Goal: Information Seeking & Learning: Learn about a topic

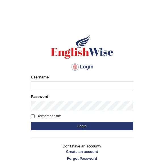
type input "khenrab"
click at [102, 123] on button "Login" at bounding box center [82, 125] width 102 height 9
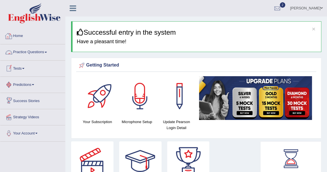
click at [46, 52] on span at bounding box center [46, 52] width 2 height 1
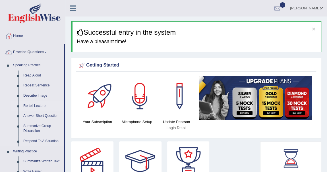
click at [43, 104] on link "Re-tell Lecture" at bounding box center [42, 106] width 43 height 10
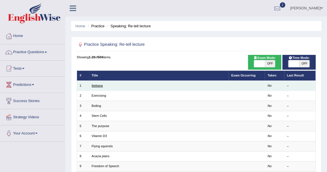
click at [100, 85] on link "Ikebana" at bounding box center [97, 85] width 11 height 3
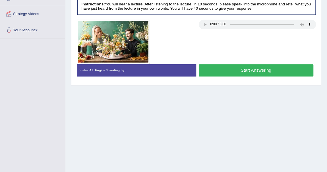
scroll to position [26, 0]
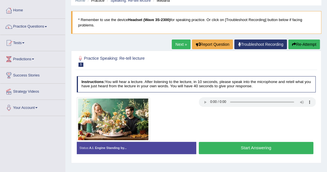
click at [245, 145] on button "Start Answering" at bounding box center [256, 148] width 115 height 12
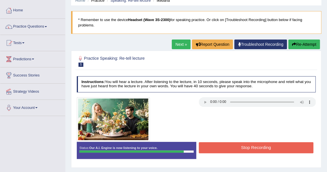
drag, startPoint x: 251, startPoint y: 146, endPoint x: 252, endPoint y: 143, distance: 2.9
click at [251, 144] on button "Stop Recording" at bounding box center [256, 147] width 115 height 11
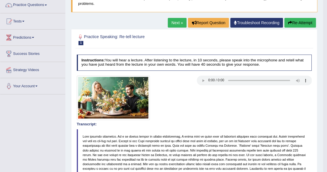
scroll to position [51, 0]
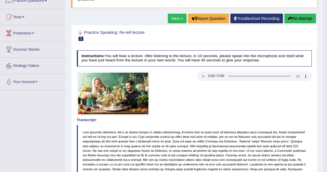
click at [176, 20] on link "Next »" at bounding box center [177, 19] width 19 height 10
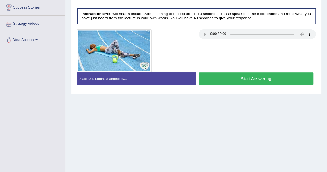
scroll to position [103, 0]
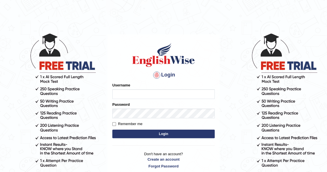
type input "khenrab"
click at [168, 133] on button "Login" at bounding box center [163, 134] width 102 height 9
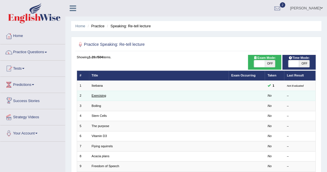
click at [98, 96] on link "Exercising" at bounding box center [99, 95] width 15 height 3
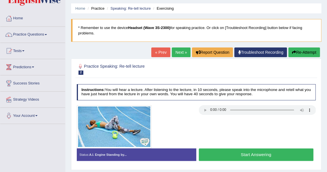
scroll to position [26, 0]
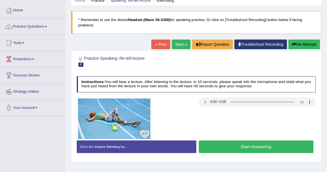
click at [267, 148] on button "Start Answering" at bounding box center [256, 146] width 115 height 12
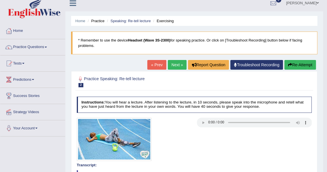
scroll to position [0, 0]
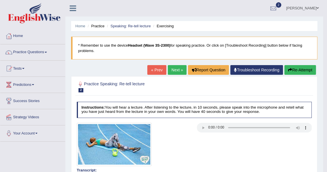
click at [296, 73] on button "Re-Attempt" at bounding box center [300, 70] width 32 height 10
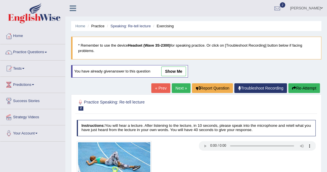
scroll to position [103, 0]
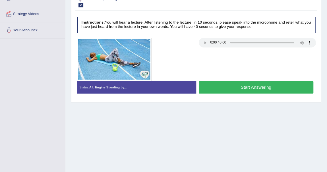
click at [230, 86] on button "Start Answering" at bounding box center [256, 87] width 115 height 12
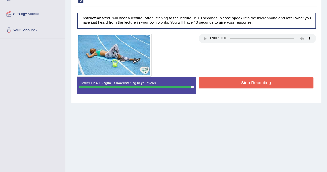
click at [239, 81] on button "Stop Recording" at bounding box center [256, 82] width 115 height 11
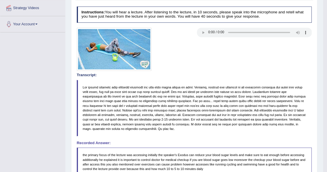
scroll to position [52, 0]
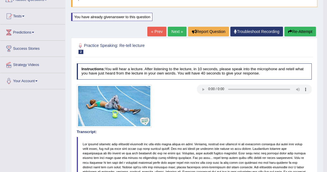
click at [174, 31] on link "Next »" at bounding box center [177, 32] width 19 height 10
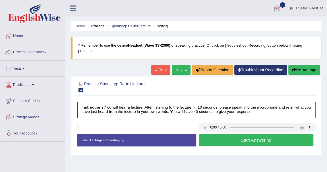
click at [278, 134] on button "Start Answering" at bounding box center [256, 140] width 115 height 12
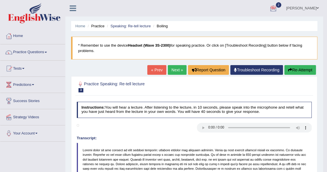
click at [300, 70] on button "Re-Attempt" at bounding box center [300, 70] width 32 height 10
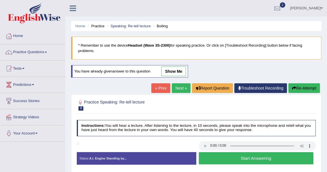
drag, startPoint x: 0, startPoint y: 0, endPoint x: 278, endPoint y: 158, distance: 319.9
click at [278, 157] on button "Start Answering" at bounding box center [256, 158] width 115 height 12
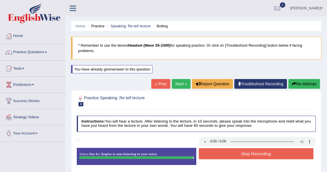
click at [278, 157] on div "Instructions: You will hear a lecture. After listening to the lecture, in 10 se…" at bounding box center [195, 142] width 241 height 58
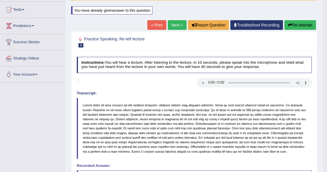
scroll to position [51, 0]
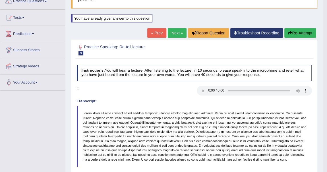
click at [177, 33] on link "Next »" at bounding box center [177, 33] width 19 height 10
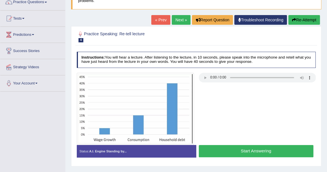
scroll to position [51, 0]
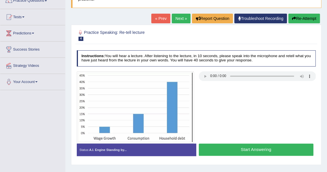
click at [235, 155] on div "Start Answering" at bounding box center [255, 151] width 119 height 14
click at [248, 147] on button "Start Answering" at bounding box center [256, 150] width 115 height 12
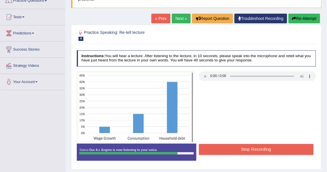
click at [248, 147] on button "Stop Recording" at bounding box center [256, 149] width 115 height 11
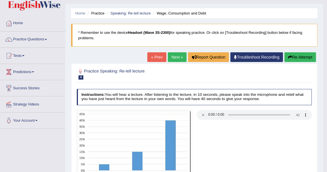
scroll to position [0, 0]
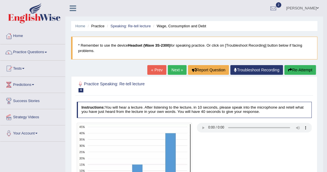
click at [178, 67] on link "Next »" at bounding box center [177, 70] width 19 height 10
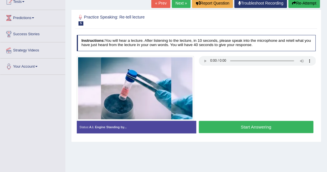
scroll to position [77, 0]
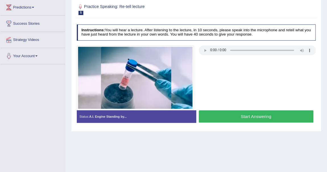
click at [242, 118] on button "Start Answering" at bounding box center [256, 116] width 115 height 12
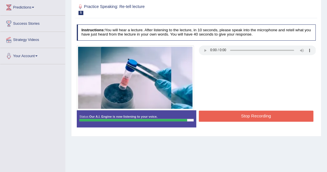
click at [242, 117] on button "Stop Recording" at bounding box center [256, 116] width 115 height 11
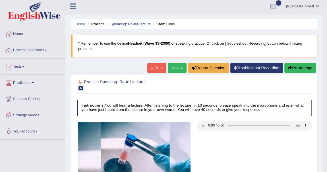
scroll to position [0, 0]
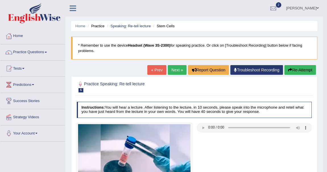
click at [175, 69] on link "Next »" at bounding box center [177, 70] width 19 height 10
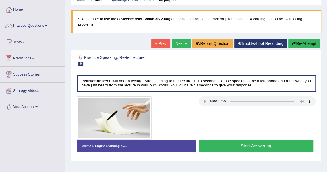
scroll to position [51, 0]
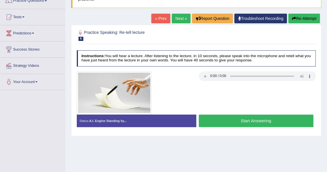
click at [259, 122] on button "Start Answering" at bounding box center [256, 121] width 115 height 12
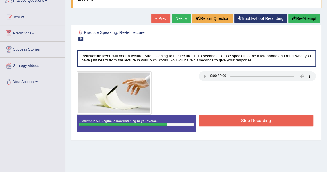
click at [259, 123] on button "Stop Recording" at bounding box center [256, 120] width 115 height 11
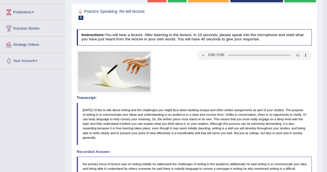
scroll to position [26, 0]
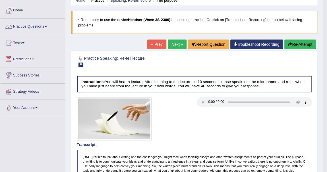
click at [175, 43] on link "Next »" at bounding box center [177, 45] width 19 height 10
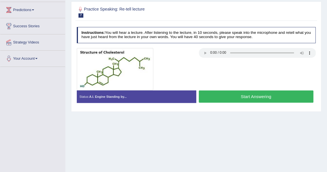
scroll to position [77, 0]
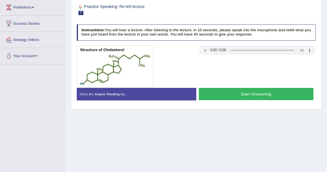
click at [237, 94] on button "Start Answering" at bounding box center [256, 94] width 115 height 12
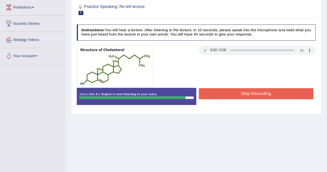
click at [237, 94] on button "Stop Recording" at bounding box center [256, 93] width 115 height 11
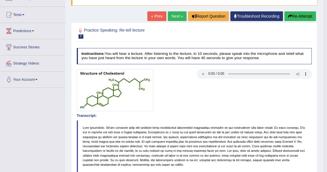
scroll to position [0, 0]
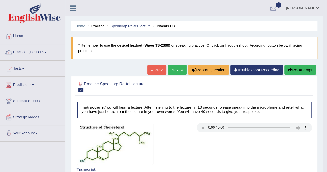
click at [173, 69] on link "Next »" at bounding box center [177, 70] width 19 height 10
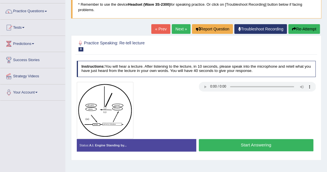
scroll to position [51, 0]
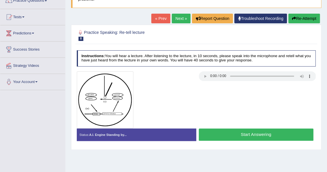
click at [254, 137] on button "Start Answering" at bounding box center [256, 135] width 115 height 12
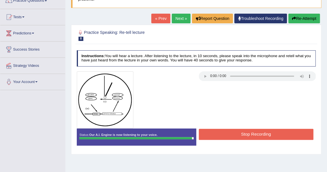
click at [253, 132] on button "Stop Recording" at bounding box center [256, 134] width 115 height 11
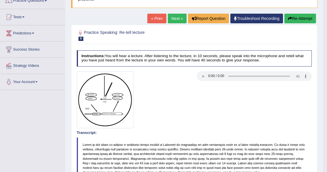
click at [175, 17] on link "Next »" at bounding box center [177, 19] width 19 height 10
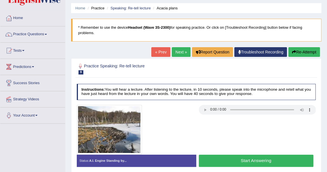
scroll to position [26, 0]
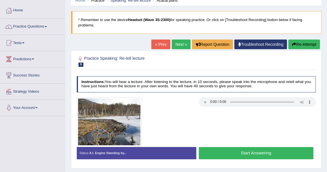
click at [247, 150] on button "Start Answering" at bounding box center [256, 153] width 115 height 12
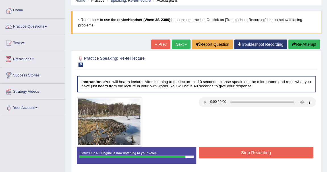
drag, startPoint x: 247, startPoint y: 150, endPoint x: 247, endPoint y: 155, distance: 5.4
click at [247, 155] on button "Stop Recording" at bounding box center [256, 152] width 115 height 11
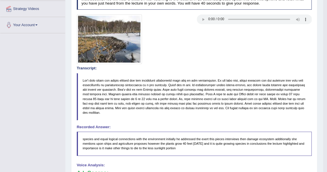
scroll to position [0, 0]
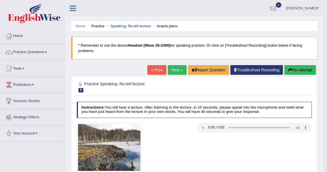
click at [178, 67] on link "Next »" at bounding box center [177, 70] width 19 height 10
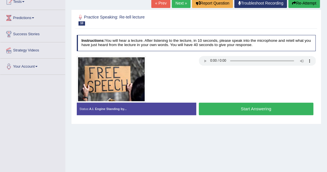
scroll to position [77, 0]
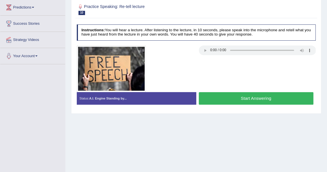
click at [261, 100] on button "Start Answering" at bounding box center [256, 98] width 115 height 12
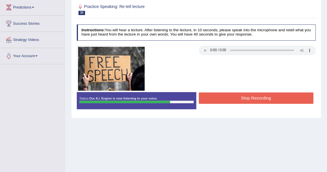
click at [261, 99] on button "Stop Recording" at bounding box center [256, 97] width 115 height 11
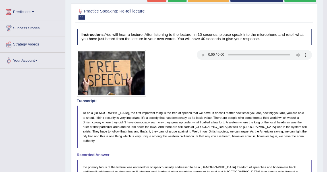
scroll to position [27, 0]
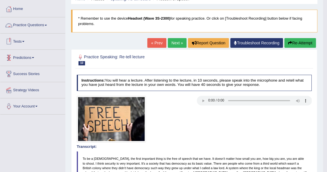
click at [47, 25] on span at bounding box center [46, 25] width 2 height 1
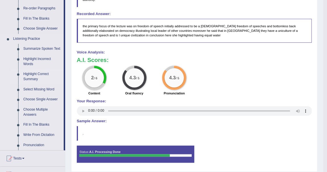
scroll to position [169, 0]
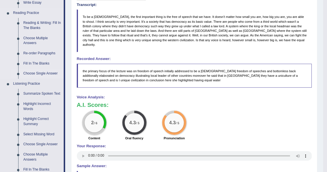
click at [53, 72] on link "Choose Single Answer" at bounding box center [42, 74] width 43 height 10
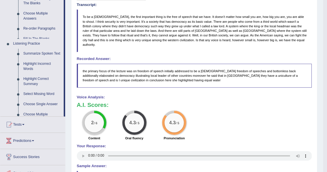
click at [53, 72] on ul "Home Practice Questions Speaking Practice Read Aloud Repeat Sentence Describe I…" at bounding box center [32, 28] width 65 height 338
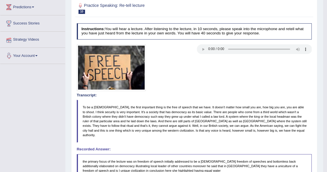
scroll to position [79, 0]
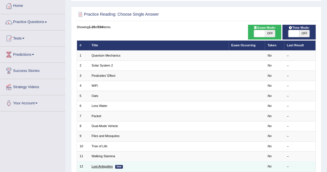
scroll to position [24, 0]
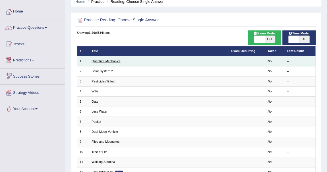
click at [104, 61] on link "Quantum Mechanics" at bounding box center [106, 60] width 29 height 3
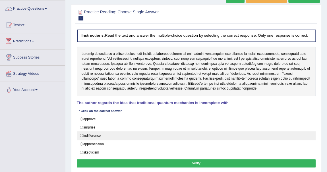
scroll to position [51, 0]
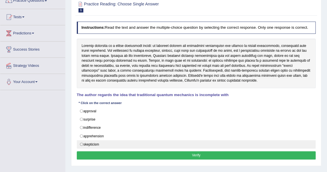
click at [108, 142] on label "skepticism" at bounding box center [196, 144] width 239 height 9
radio input "true"
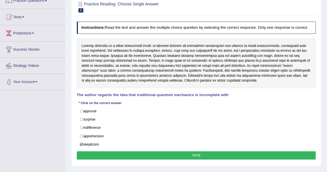
click at [198, 155] on button "Verify" at bounding box center [196, 155] width 239 height 8
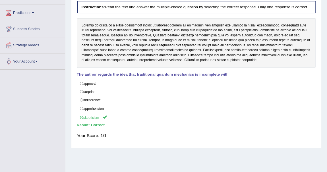
scroll to position [23, 0]
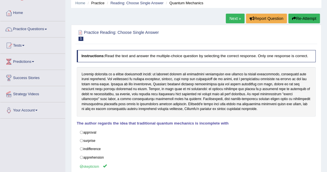
click at [233, 17] on link "Next »" at bounding box center [235, 19] width 19 height 10
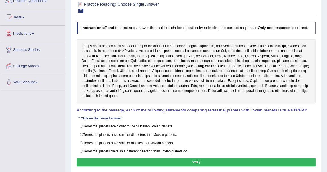
scroll to position [51, 0]
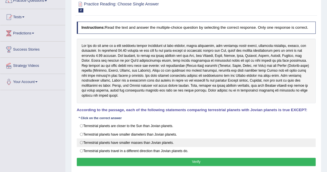
click at [127, 139] on label "Terrestrial planets have smaller masses than Jovian planets." at bounding box center [196, 143] width 239 height 9
radio input "true"
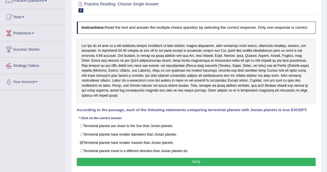
click at [181, 158] on button "Verify" at bounding box center [196, 162] width 239 height 8
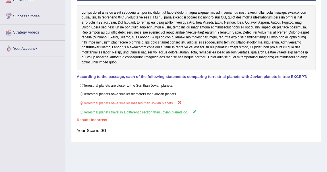
scroll to position [0, 0]
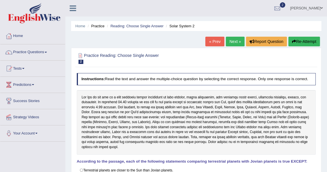
click at [302, 41] on button "Re-Attempt" at bounding box center [304, 42] width 32 height 10
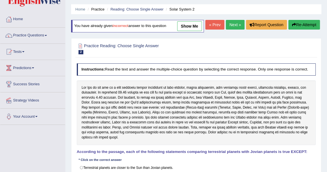
scroll to position [103, 0]
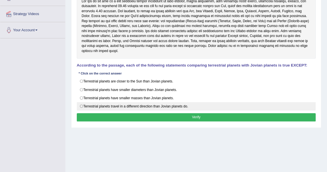
click at [81, 109] on label "Terrestrial planets travel in a different direction than Jovian planets do." at bounding box center [196, 106] width 239 height 9
radio input "true"
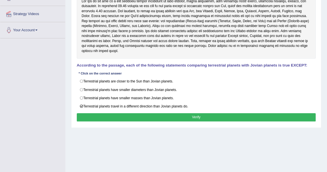
click at [188, 119] on button "Verify" at bounding box center [196, 117] width 239 height 8
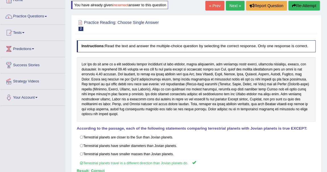
scroll to position [0, 0]
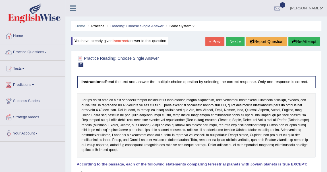
click at [234, 39] on link "Next »" at bounding box center [235, 42] width 19 height 10
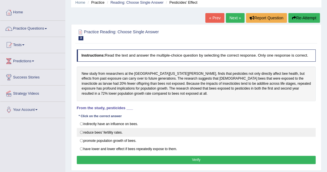
scroll to position [51, 0]
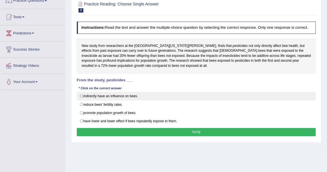
click at [85, 94] on label "indirectly have an influence on bees." at bounding box center [196, 96] width 239 height 9
radio input "true"
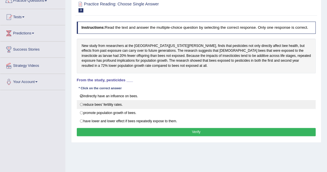
click at [87, 102] on label "reduce bees’ fertility rates." at bounding box center [196, 104] width 239 height 9
radio input "true"
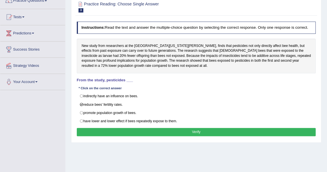
click at [166, 128] on button "Verify" at bounding box center [196, 132] width 239 height 8
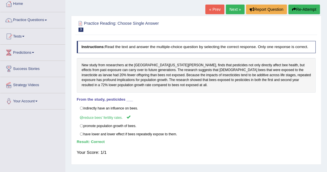
scroll to position [0, 0]
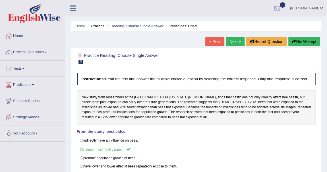
click at [234, 40] on link "Next »" at bounding box center [235, 42] width 19 height 10
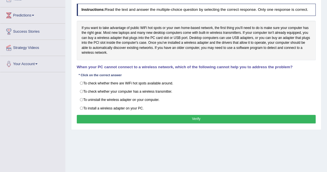
scroll to position [77, 0]
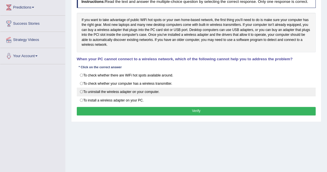
click at [124, 91] on label "To uninstall the wireless adapter on your computer." at bounding box center [196, 92] width 239 height 9
radio input "true"
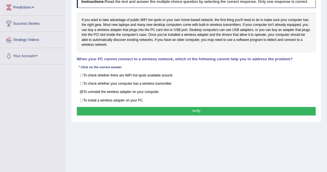
click at [170, 110] on button "Verify" at bounding box center [196, 111] width 239 height 8
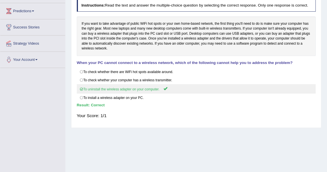
scroll to position [26, 0]
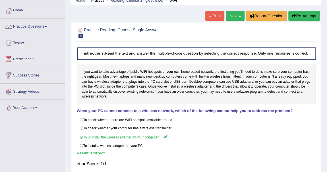
click at [234, 17] on link "Next »" at bounding box center [235, 16] width 19 height 10
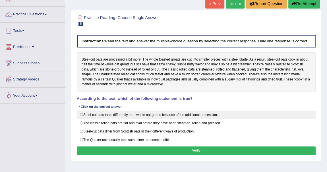
scroll to position [51, 0]
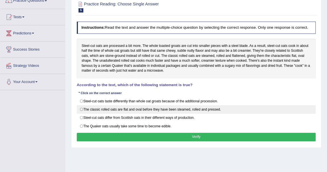
click at [147, 107] on label "The classic rolled oats are flat and oval before they have been steamed, rolled…" at bounding box center [196, 109] width 239 height 9
radio input "true"
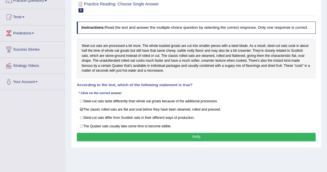
click at [193, 133] on button "Verify" at bounding box center [196, 137] width 239 height 8
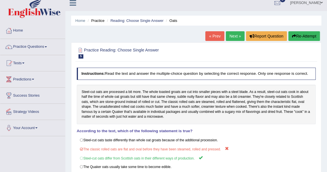
scroll to position [0, 0]
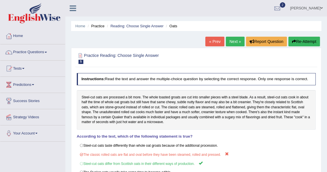
click at [232, 42] on link "Next »" at bounding box center [235, 42] width 19 height 10
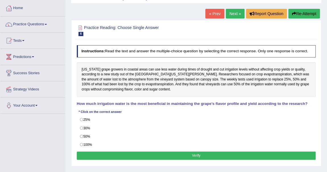
scroll to position [26, 0]
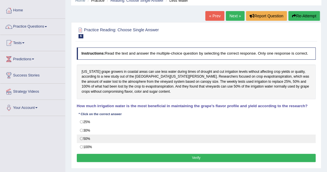
click at [87, 135] on label "50%" at bounding box center [196, 139] width 239 height 9
radio input "true"
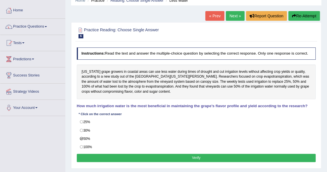
click at [168, 154] on button "Verify" at bounding box center [196, 158] width 239 height 8
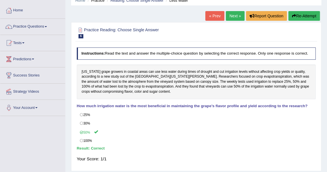
click at [234, 17] on link "Next »" at bounding box center [235, 16] width 19 height 10
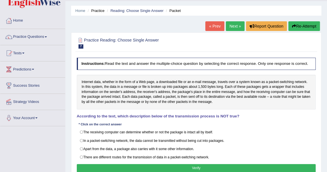
scroll to position [26, 0]
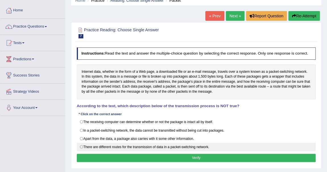
click at [82, 145] on label "There are different routes for the transmission of data in a packet-switching n…" at bounding box center [196, 147] width 239 height 9
radio input "true"
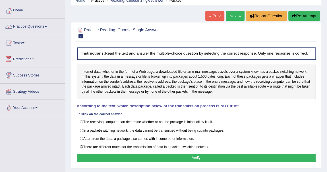
click at [181, 154] on button "Verify" at bounding box center [196, 158] width 239 height 8
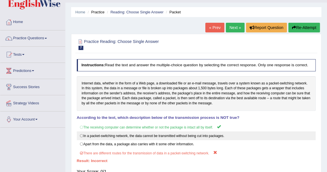
scroll to position [0, 0]
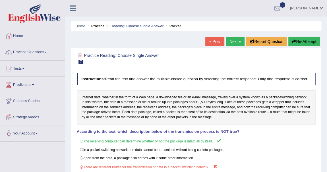
click at [233, 43] on link "Next »" at bounding box center [235, 42] width 19 height 10
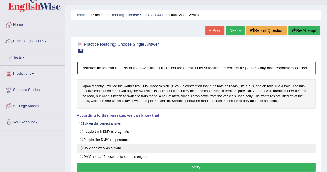
scroll to position [26, 0]
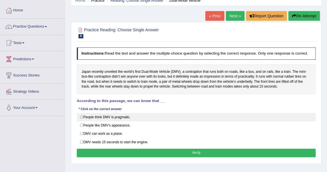
click at [117, 116] on label "People think DMV is pragmatic." at bounding box center [196, 117] width 239 height 9
radio input "true"
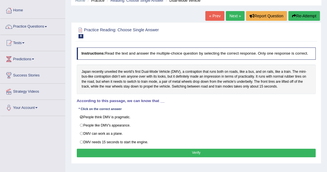
click at [199, 149] on button "Verify" at bounding box center [196, 153] width 239 height 8
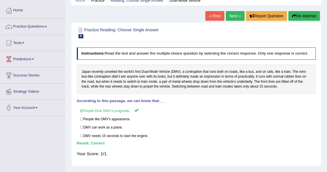
click at [234, 18] on link "Next »" at bounding box center [235, 16] width 19 height 10
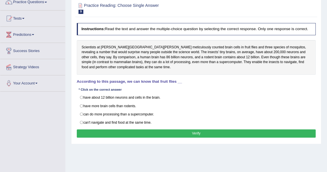
scroll to position [51, 0]
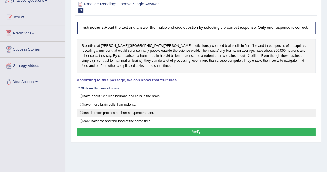
drag, startPoint x: 87, startPoint y: 110, endPoint x: 92, endPoint y: 111, distance: 4.6
click at [89, 110] on label "can do more processing than a supercomputer." at bounding box center [196, 113] width 239 height 9
radio input "true"
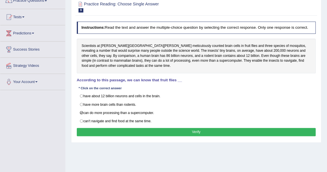
click at [195, 131] on button "Verify" at bounding box center [196, 132] width 239 height 8
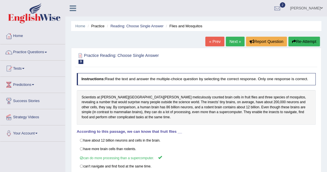
scroll to position [26, 0]
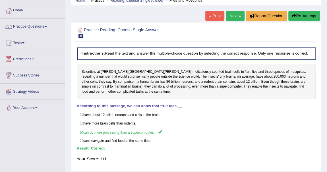
click at [232, 16] on link "Next »" at bounding box center [235, 16] width 19 height 10
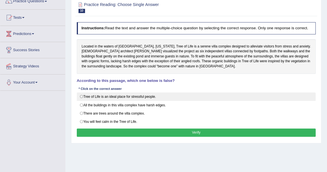
scroll to position [26, 0]
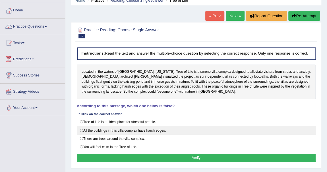
click at [82, 128] on label "All the buildings in this villa complex have harsh edges." at bounding box center [196, 130] width 239 height 9
radio input "true"
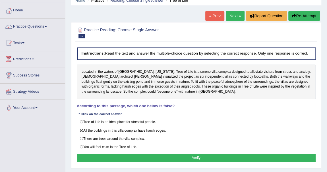
click at [176, 154] on button "Verify" at bounding box center [196, 158] width 239 height 8
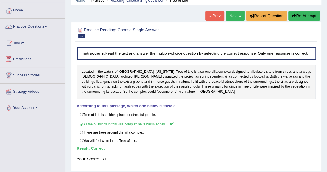
click at [233, 15] on link "Next »" at bounding box center [235, 16] width 19 height 10
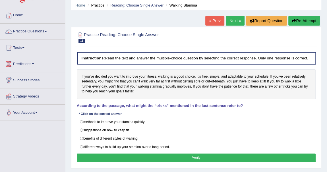
scroll to position [51, 0]
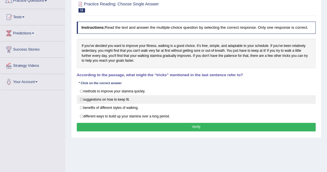
click at [84, 99] on label "suggestions on how to keep fit." at bounding box center [196, 99] width 239 height 9
radio input "true"
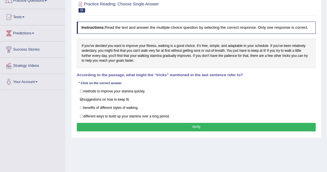
click at [183, 123] on button "Verify" at bounding box center [196, 127] width 239 height 8
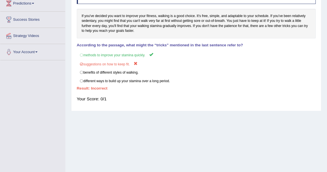
scroll to position [26, 0]
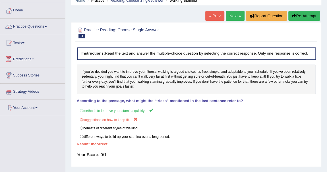
click at [235, 13] on link "Next »" at bounding box center [235, 16] width 19 height 10
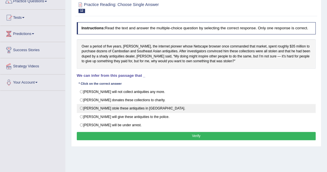
scroll to position [51, 0]
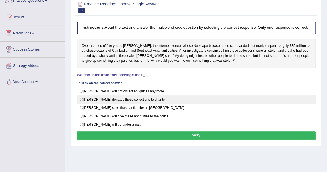
click at [91, 98] on label "[PERSON_NAME] donates these collections to charity." at bounding box center [196, 99] width 239 height 9
radio input "true"
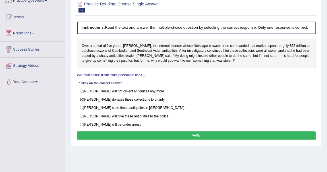
click at [148, 132] on button "Verify" at bounding box center [196, 135] width 239 height 8
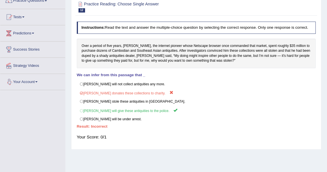
scroll to position [26, 0]
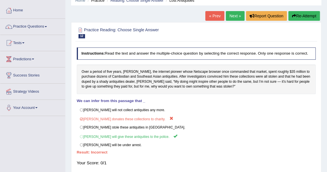
click at [234, 17] on link "Next »" at bounding box center [235, 16] width 19 height 10
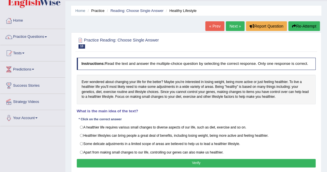
scroll to position [26, 0]
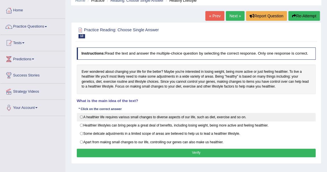
click at [84, 115] on label "A healthier life requires various small changes to diverse aspects of our life,…" at bounding box center [196, 117] width 239 height 9
radio input "true"
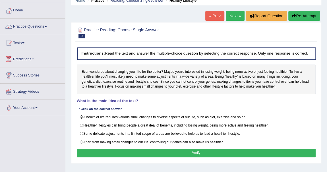
click at [119, 150] on button "Verify" at bounding box center [196, 153] width 239 height 8
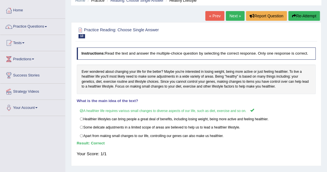
click at [234, 16] on link "Next »" at bounding box center [235, 16] width 19 height 10
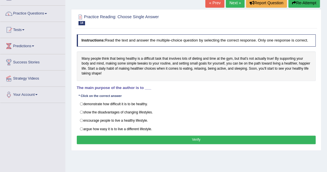
scroll to position [51, 0]
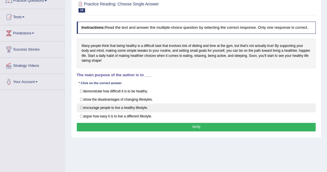
click at [84, 105] on label "encourage people to live a healthy lifestyle." at bounding box center [196, 108] width 239 height 9
radio input "true"
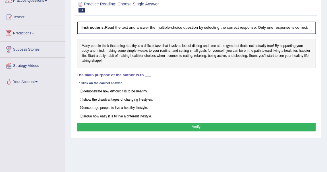
click at [160, 123] on button "Verify" at bounding box center [196, 127] width 239 height 8
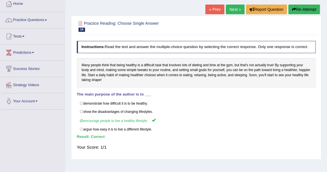
scroll to position [0, 0]
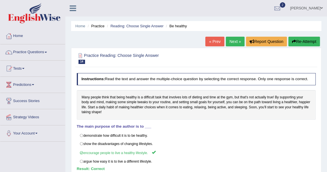
click at [234, 42] on link "Next »" at bounding box center [235, 42] width 19 height 10
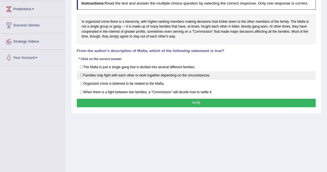
scroll to position [77, 0]
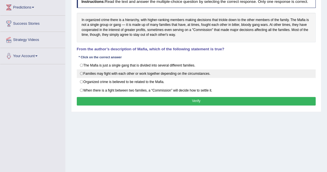
click at [119, 75] on label "Families may fight with each other or work together depending on the circumstan…" at bounding box center [196, 73] width 239 height 9
radio input "true"
click at [126, 75] on label "Families may fight with each other or work together depending on the circumstan…" at bounding box center [196, 73] width 239 height 9
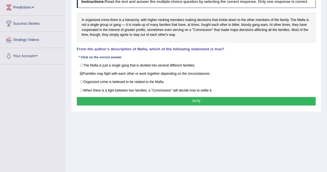
click at [167, 98] on button "Verify" at bounding box center [196, 101] width 239 height 8
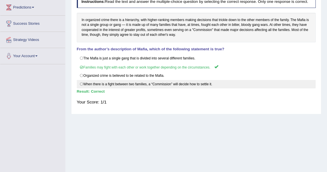
scroll to position [0, 0]
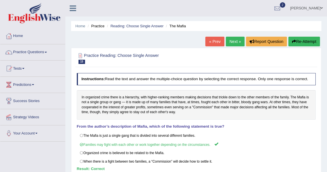
click at [232, 39] on link "Next »" at bounding box center [235, 42] width 19 height 10
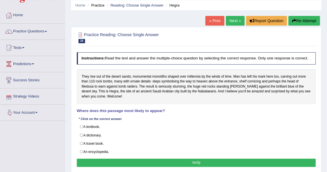
scroll to position [26, 0]
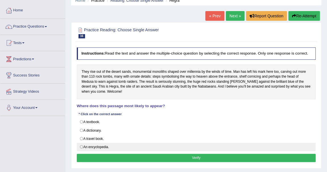
click at [83, 146] on label "An encyclopedia." at bounding box center [196, 147] width 239 height 9
radio input "true"
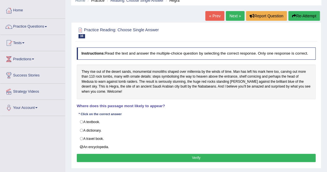
click at [170, 154] on button "Verify" at bounding box center [196, 158] width 239 height 8
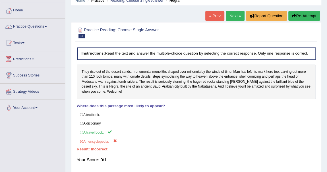
click at [236, 15] on link "Next »" at bounding box center [235, 16] width 19 height 10
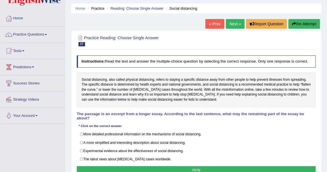
scroll to position [26, 0]
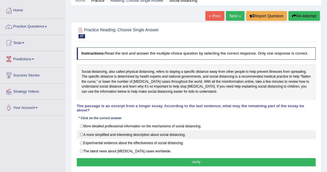
click at [86, 133] on label "A more simplified and interesting description about social distancing." at bounding box center [196, 134] width 239 height 9
radio input "true"
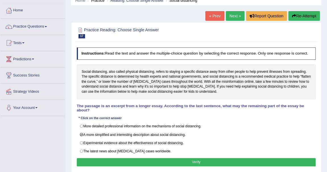
click at [154, 159] on button "Verify" at bounding box center [196, 162] width 239 height 8
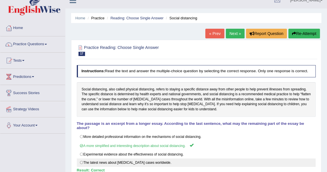
scroll to position [0, 0]
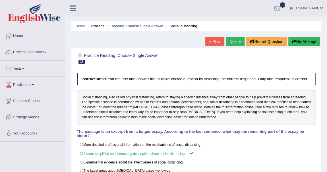
click at [230, 42] on link "Next »" at bounding box center [235, 42] width 19 height 10
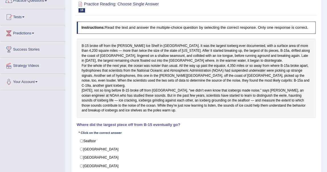
scroll to position [77, 0]
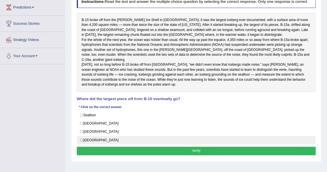
drag, startPoint x: 81, startPoint y: 142, endPoint x: 89, endPoint y: 144, distance: 8.3
click at [81, 142] on label "South Pacific" at bounding box center [196, 140] width 239 height 9
radio input "true"
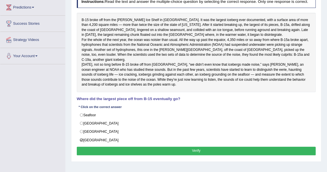
click at [149, 153] on button "Verify" at bounding box center [196, 151] width 239 height 8
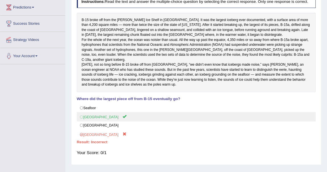
drag, startPoint x: 102, startPoint y: 121, endPoint x: 103, endPoint y: 119, distance: 2.9
click at [102, 121] on label "Antarctica" at bounding box center [196, 116] width 239 height 9
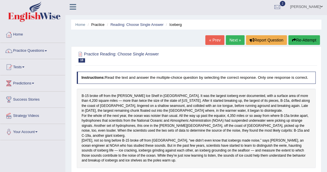
scroll to position [0, 0]
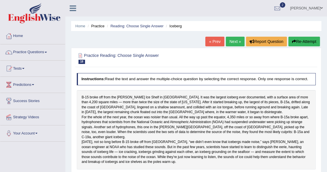
click at [299, 39] on button "Re-Attempt" at bounding box center [304, 42] width 32 height 10
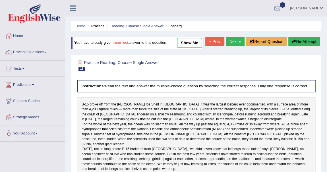
scroll to position [26, 0]
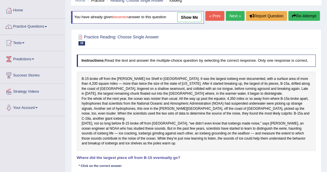
click at [303, 21] on button "Re-Attempt" at bounding box center [304, 16] width 32 height 10
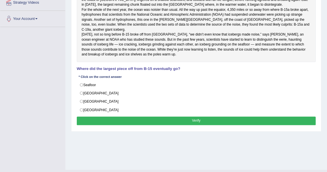
scroll to position [127, 0]
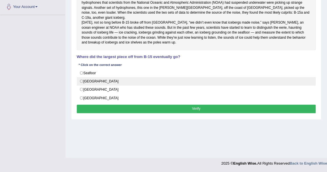
drag, startPoint x: 83, startPoint y: 96, endPoint x: 88, endPoint y: 98, distance: 5.5
click at [83, 86] on label "Antarctica" at bounding box center [196, 81] width 239 height 9
radio input "true"
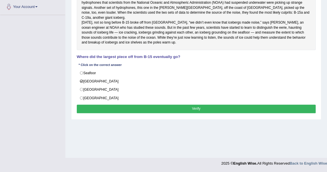
click at [183, 113] on button "Verify" at bounding box center [196, 109] width 239 height 8
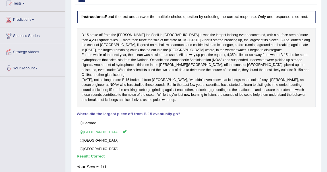
scroll to position [23, 0]
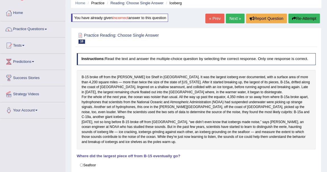
click at [237, 16] on link "Next »" at bounding box center [235, 19] width 19 height 10
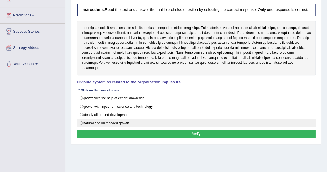
scroll to position [77, 0]
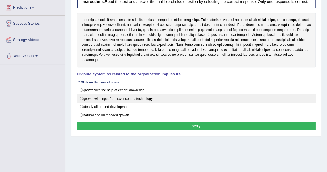
click at [85, 94] on label "growth with input from science and technology" at bounding box center [196, 98] width 239 height 9
radio input "true"
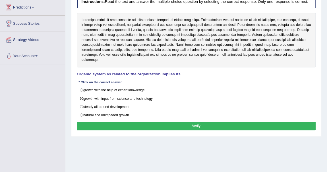
click at [187, 122] on button "Verify" at bounding box center [196, 126] width 239 height 8
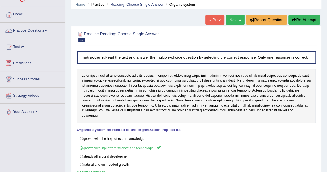
scroll to position [0, 0]
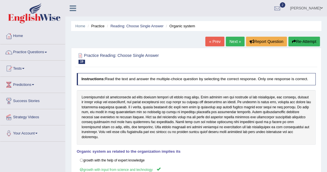
click at [236, 42] on link "Next »" at bounding box center [235, 42] width 19 height 10
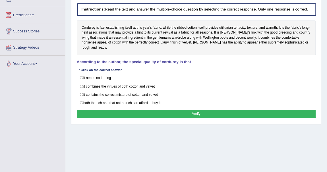
scroll to position [77, 0]
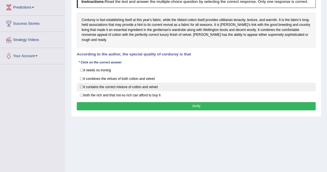
click at [159, 83] on label "it contains the correct mixture of cotton and velvet" at bounding box center [196, 87] width 239 height 9
radio input "true"
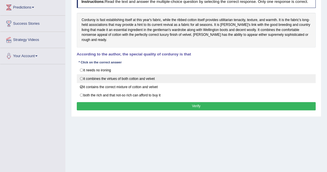
click at [152, 75] on label "it combines the virtues of both cotton and velvet" at bounding box center [196, 78] width 239 height 9
radio input "true"
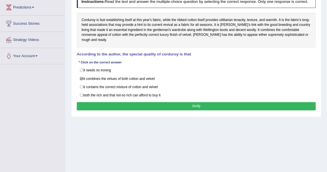
click at [177, 102] on button "Verify" at bounding box center [196, 106] width 239 height 8
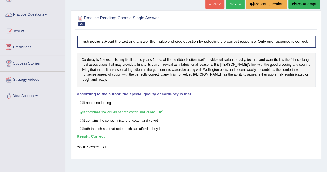
scroll to position [26, 0]
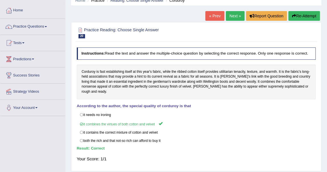
click at [233, 13] on link "Next »" at bounding box center [235, 16] width 19 height 10
